Goal: Transaction & Acquisition: Purchase product/service

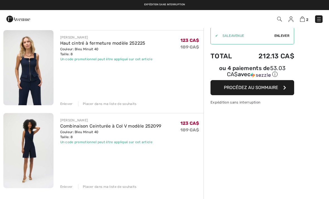
scroll to position [41, 0]
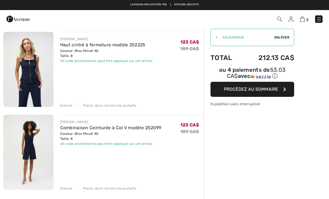
click at [30, 65] on img at bounding box center [28, 69] width 50 height 75
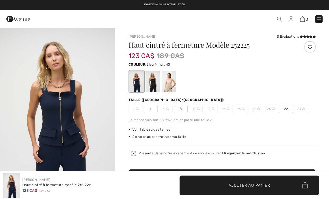
checkbox input "true"
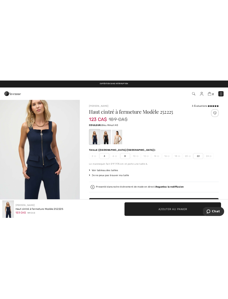
scroll to position [24, 0]
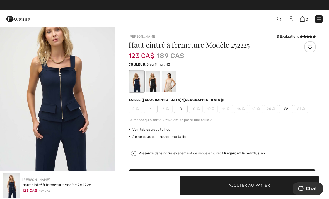
click at [86, 118] on img "1 / 5" at bounding box center [57, 89] width 115 height 172
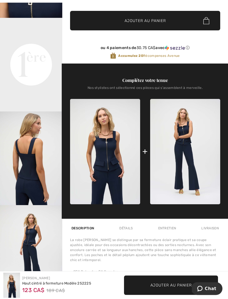
scroll to position [172, 0]
click at [179, 136] on img at bounding box center [185, 151] width 70 height 105
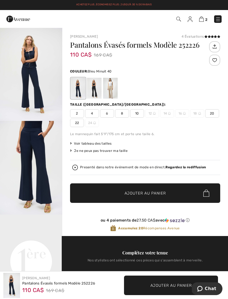
click at [219, 17] on img at bounding box center [218, 19] width 6 height 6
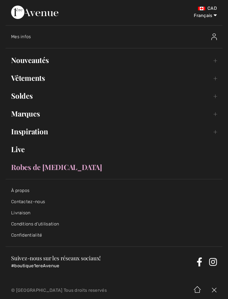
click at [184, 75] on link "Vêtements Toggle submenu" at bounding box center [114, 78] width 217 height 12
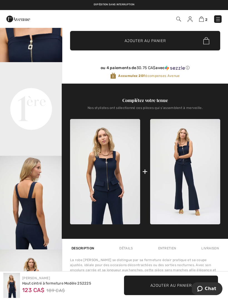
click at [188, 160] on img at bounding box center [185, 171] width 70 height 105
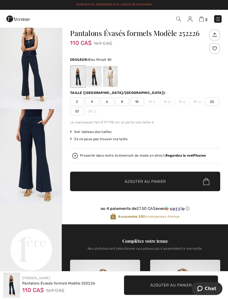
scroll to position [12, 0]
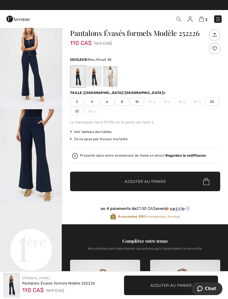
click at [46, 143] on img "2 / 4" at bounding box center [31, 156] width 62 height 94
click at [38, 231] on video "Your browser does not support the video tag." at bounding box center [31, 218] width 62 height 31
click at [43, 226] on video "Your browser does not support the video tag." at bounding box center [31, 218] width 62 height 31
click at [34, 229] on video "Your browser does not support the video tag." at bounding box center [31, 218] width 62 height 31
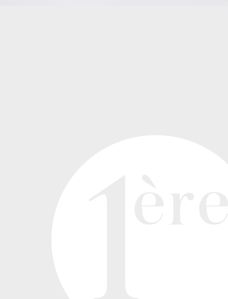
click at [40, 203] on video "Your browser does not support the video tag." at bounding box center [31, 218] width 62 height 31
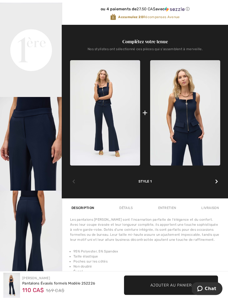
scroll to position [212, 0]
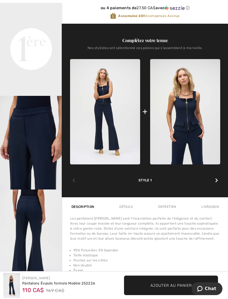
click at [50, 161] on img "3 / 4" at bounding box center [31, 143] width 62 height 94
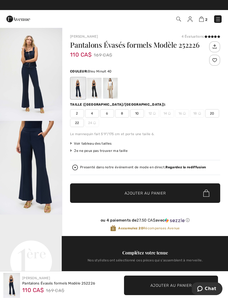
click at [125, 108] on div "Taille ([GEOGRAPHIC_DATA]/[GEOGRAPHIC_DATA]): 2 4 6 8 10 12 14 16 18 20 22 24" at bounding box center [145, 114] width 150 height 25
click at [124, 112] on span "8" at bounding box center [122, 113] width 14 height 8
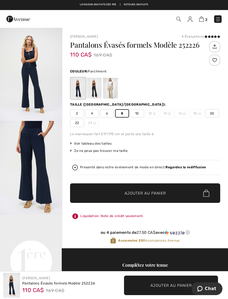
click at [113, 85] on div at bounding box center [110, 88] width 14 height 21
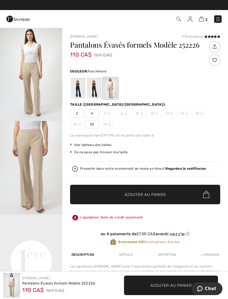
click at [115, 88] on div at bounding box center [110, 88] width 14 height 21
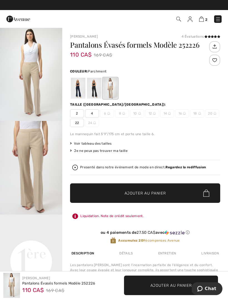
click at [99, 85] on div at bounding box center [94, 88] width 14 height 21
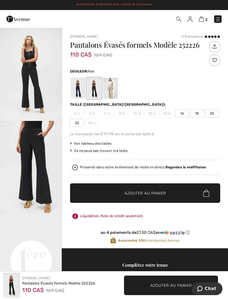
click at [79, 89] on div at bounding box center [78, 88] width 14 height 21
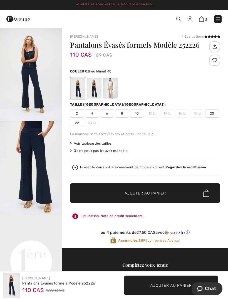
click at [123, 110] on span "8" at bounding box center [122, 113] width 14 height 8
click at [104, 143] on span "Voir tableau des tailles" at bounding box center [91, 143] width 42 height 5
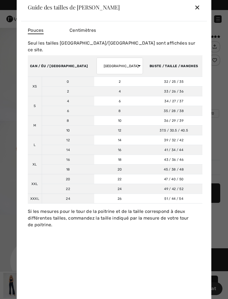
click at [200, 10] on div "✕" at bounding box center [198, 7] width 6 height 12
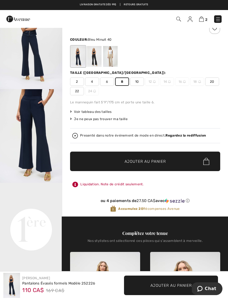
scroll to position [31, 0]
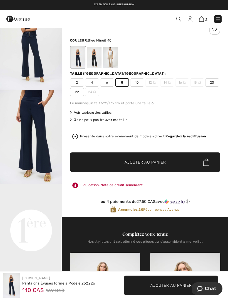
click at [175, 159] on span "✔ Ajouté au panier Ajouter au panier" at bounding box center [145, 161] width 150 height 19
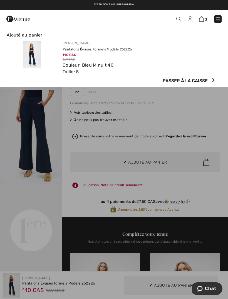
scroll to position [0, 0]
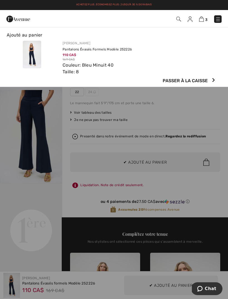
click at [219, 20] on img at bounding box center [218, 19] width 6 height 6
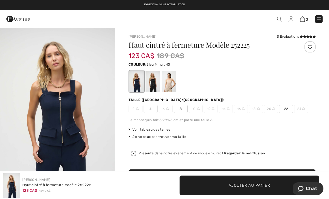
click at [306, 18] on span "3" at bounding box center [307, 20] width 2 height 4
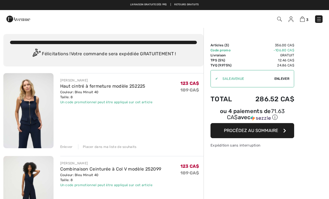
click at [293, 19] on img at bounding box center [290, 19] width 5 height 6
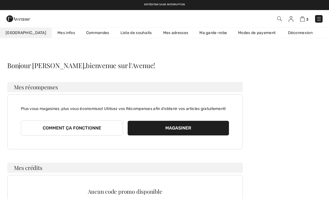
click at [83, 30] on link "Commandes" at bounding box center [97, 33] width 34 height 10
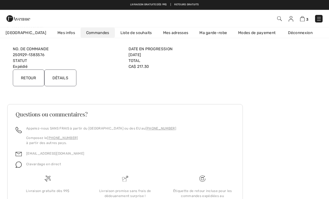
click at [60, 75] on input "Détails" at bounding box center [60, 78] width 32 height 17
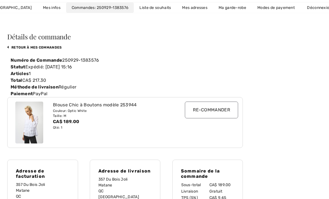
scroll to position [32, 0]
